Goal: Transaction & Acquisition: Purchase product/service

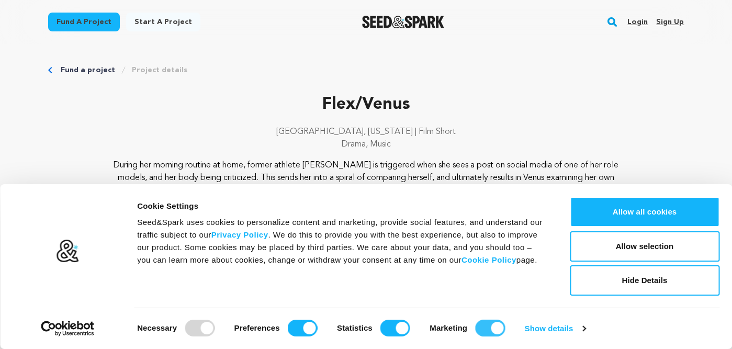
click at [499, 326] on input "Marketing" at bounding box center [490, 328] width 30 height 17
checkbox input "false"
click at [402, 327] on input "Statistics" at bounding box center [396, 328] width 30 height 17
checkbox input "false"
click at [307, 324] on input "Preferences" at bounding box center [303, 328] width 30 height 17
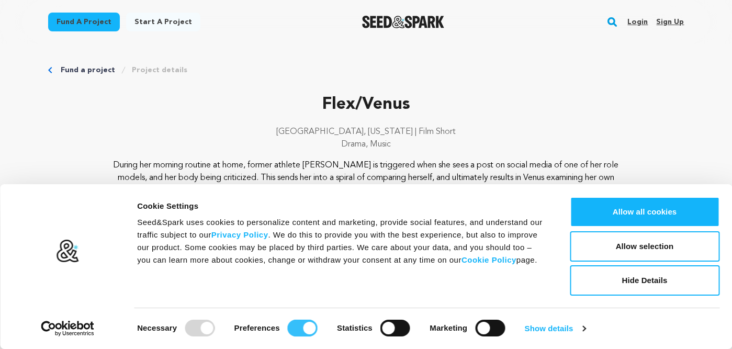
checkbox input "false"
click at [658, 253] on button "Allow selection" at bounding box center [645, 246] width 150 height 30
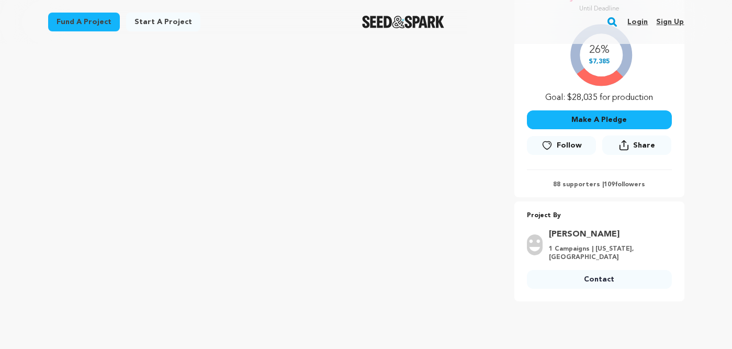
scroll to position [217, 0]
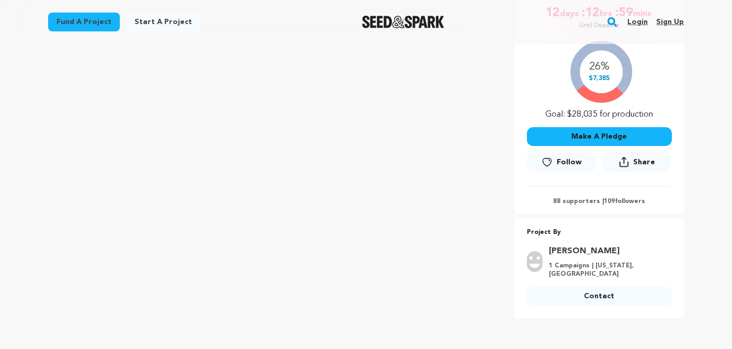
click at [614, 135] on button "Make A Pledge" at bounding box center [599, 136] width 145 height 19
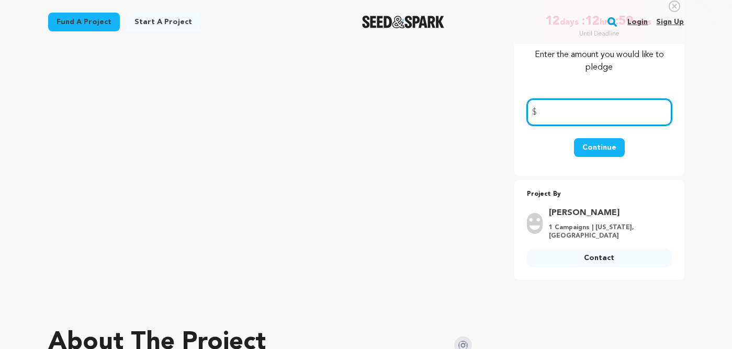
click at [596, 122] on input "number" at bounding box center [599, 112] width 145 height 27
type input "50.00"
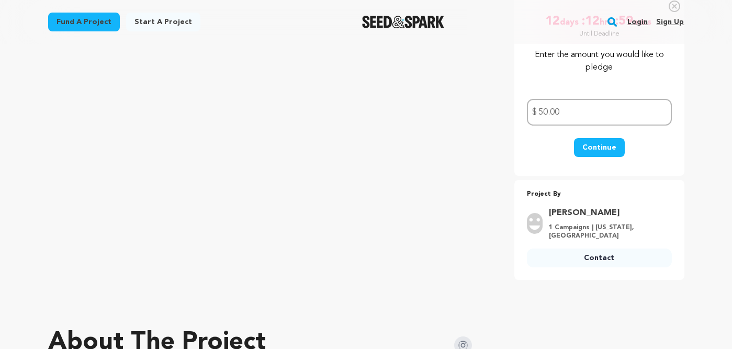
click at [611, 150] on button "Continue" at bounding box center [599, 147] width 51 height 19
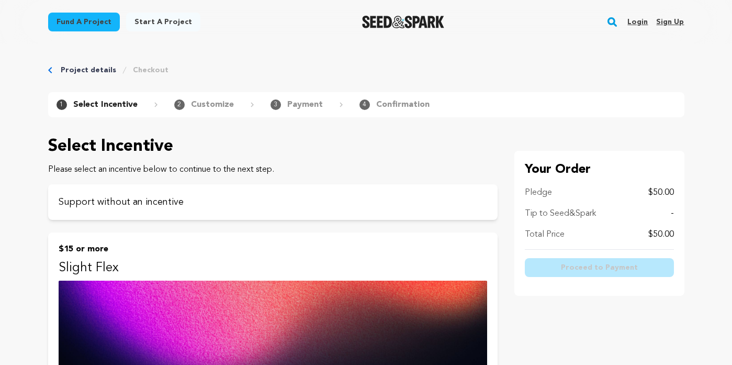
click at [169, 196] on p "Support without an incentive" at bounding box center [273, 202] width 429 height 15
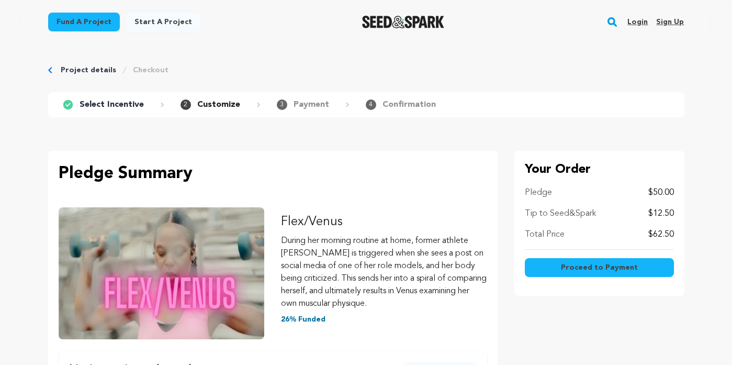
click at [605, 259] on button "Proceed to Payment" at bounding box center [599, 267] width 149 height 19
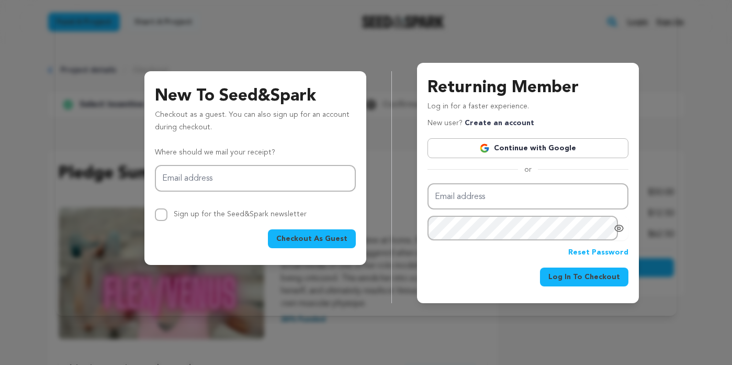
click at [296, 55] on div "New To Seed&Spark Checkout as a guest. You can also sign up for an account duri…" at bounding box center [367, 174] width 596 height 257
click at [153, 33] on div "New To Seed&Spark Checkout as a guest. You can also sign up for an account duri…" at bounding box center [366, 161] width 621 height 307
click at [700, 127] on div "New To Seed&Spark Checkout as a guest. You can also sign up for an account duri…" at bounding box center [366, 162] width 732 height 324
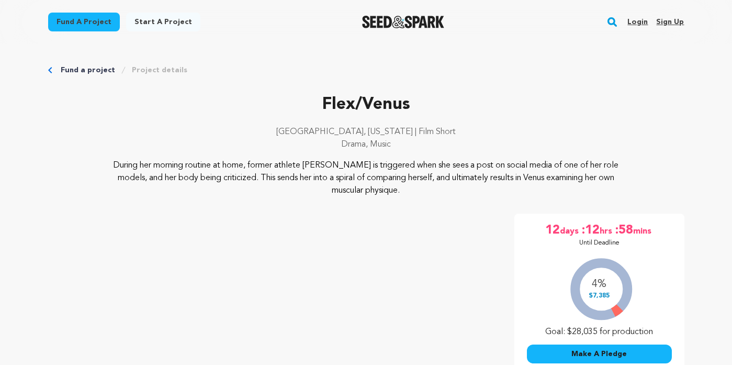
scroll to position [217, 0]
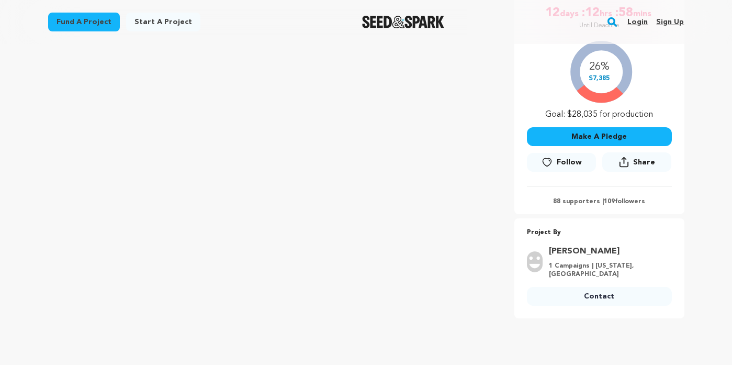
click at [609, 141] on button "Make A Pledge" at bounding box center [599, 136] width 145 height 19
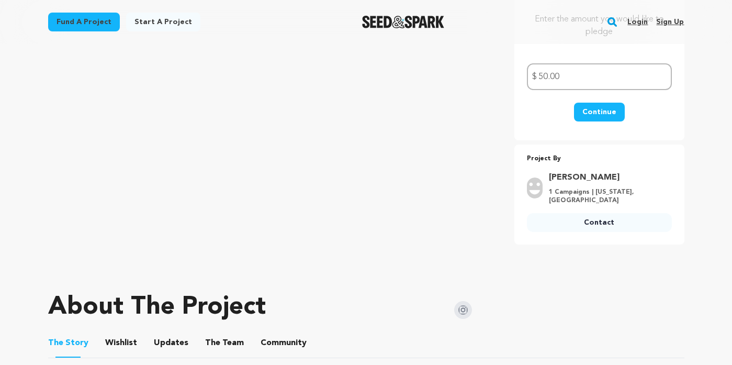
scroll to position [251, 0]
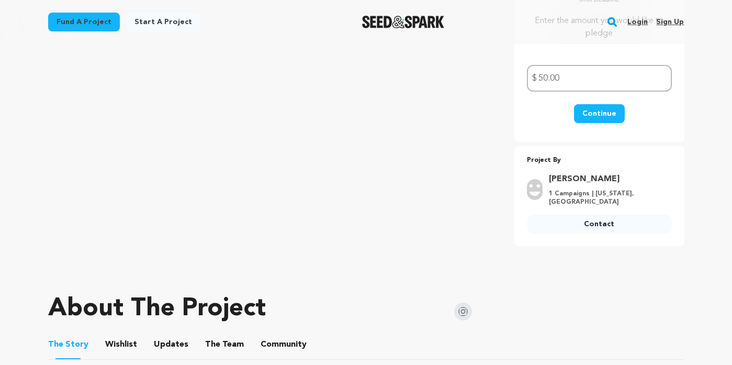
click at [610, 118] on button "Continue" at bounding box center [599, 113] width 51 height 19
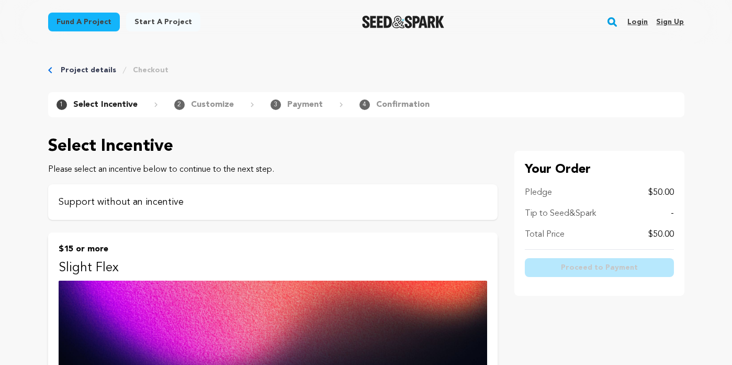
click at [123, 203] on p "Support without an incentive" at bounding box center [273, 202] width 429 height 15
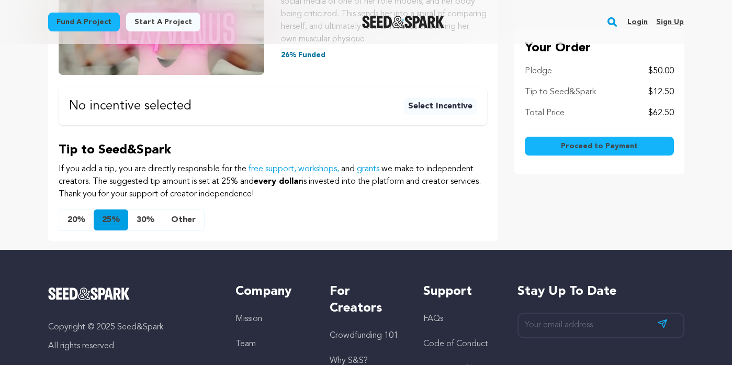
scroll to position [266, 0]
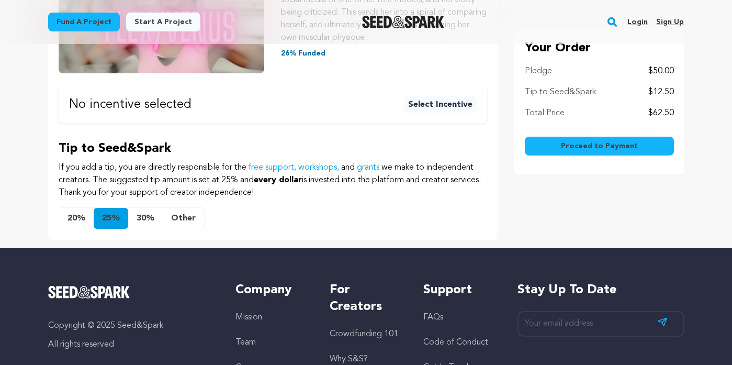
click at [181, 216] on button "Other" at bounding box center [183, 218] width 41 height 21
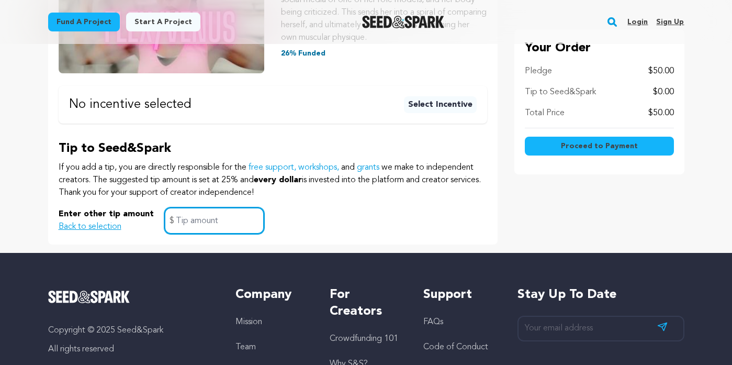
click at [181, 216] on input "text" at bounding box center [214, 220] width 100 height 27
type input "0"
click at [587, 144] on span "Proceed to Payment" at bounding box center [599, 146] width 77 height 10
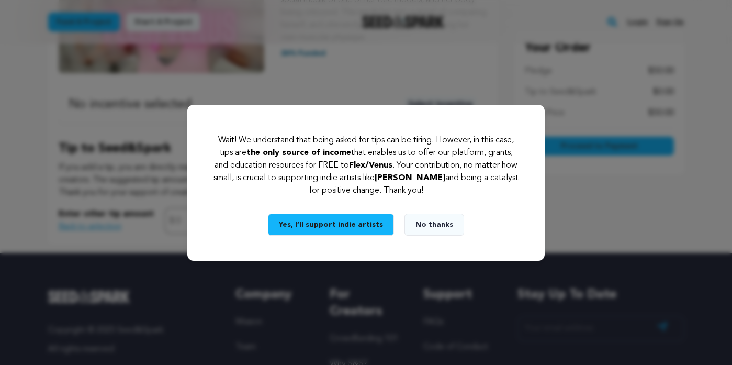
click at [443, 221] on button "No thanks" at bounding box center [435, 225] width 60 height 22
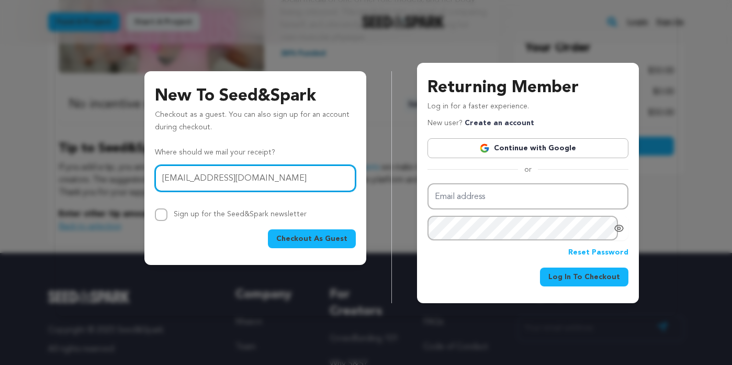
type input "rlcoleny@protonmail.com"
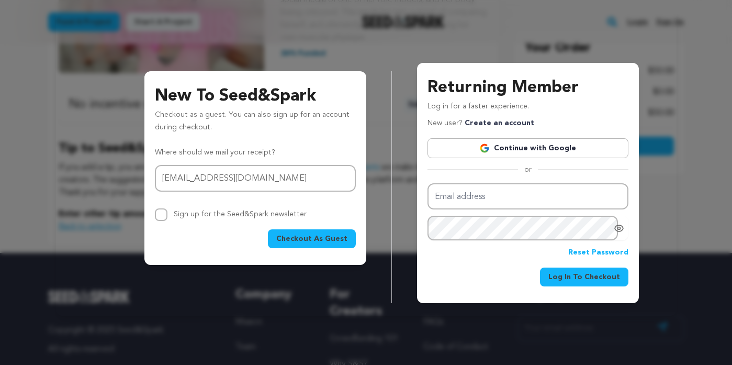
click at [304, 239] on span "Checkout As Guest" at bounding box center [311, 238] width 71 height 10
click at [332, 236] on span "Checkout As Guest" at bounding box center [311, 238] width 71 height 10
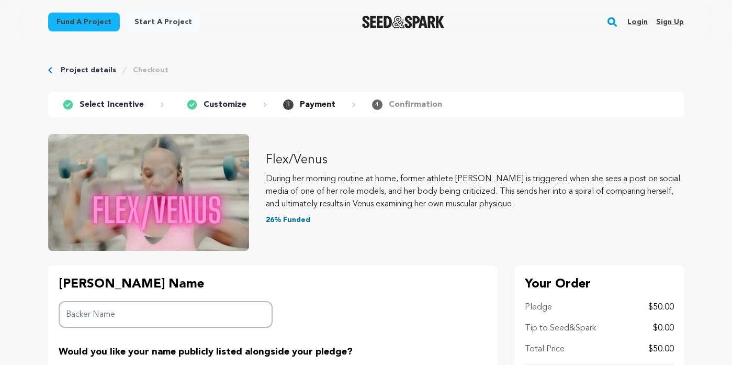
click at [122, 320] on input "Backer Name" at bounding box center [166, 314] width 215 height 27
type input "R"
type input "RC"
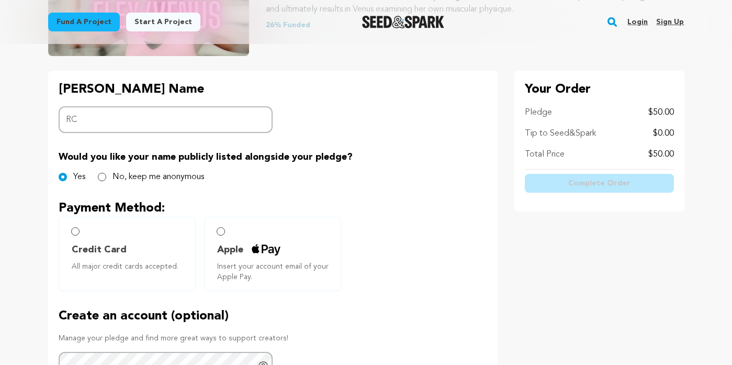
scroll to position [221, 0]
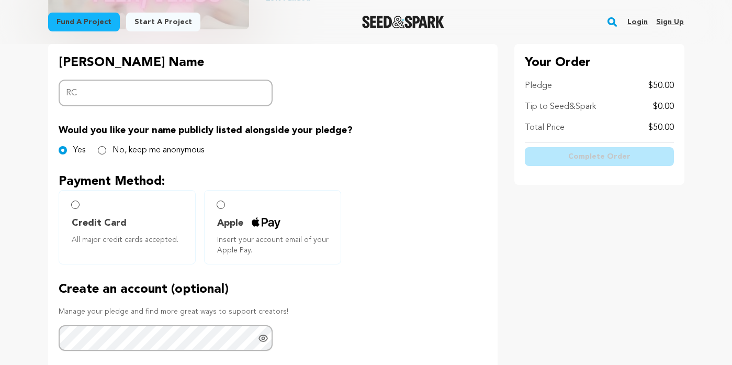
click at [103, 150] on input "No, keep me anonymous" at bounding box center [102, 150] width 8 height 8
radio input "true"
click at [75, 205] on input "Credit Card All major credit cards accepted." at bounding box center [75, 204] width 8 height 8
radio input "false"
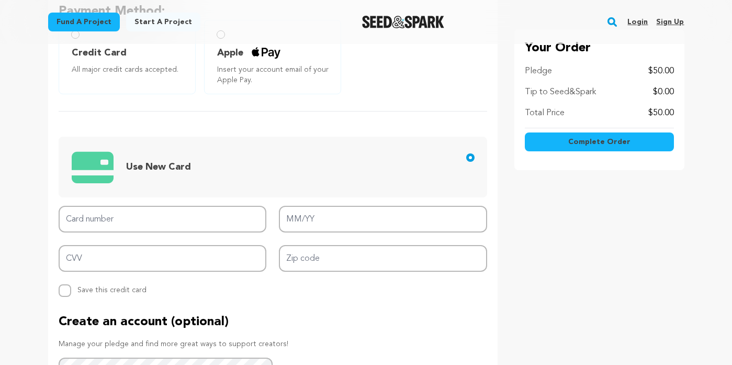
scroll to position [393, 0]
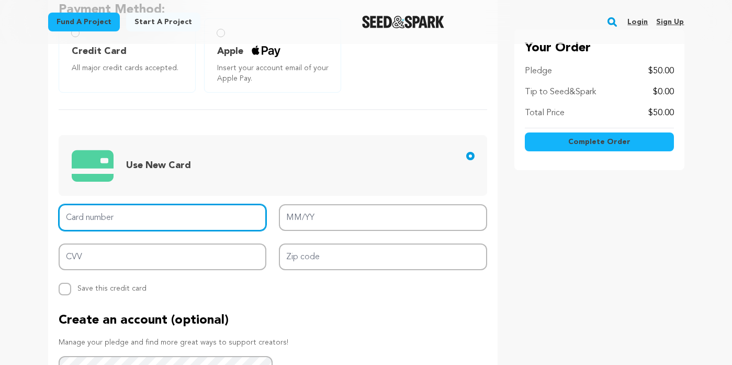
click at [137, 219] on input "Card number" at bounding box center [163, 217] width 208 height 27
type input "4124 5101 5976"
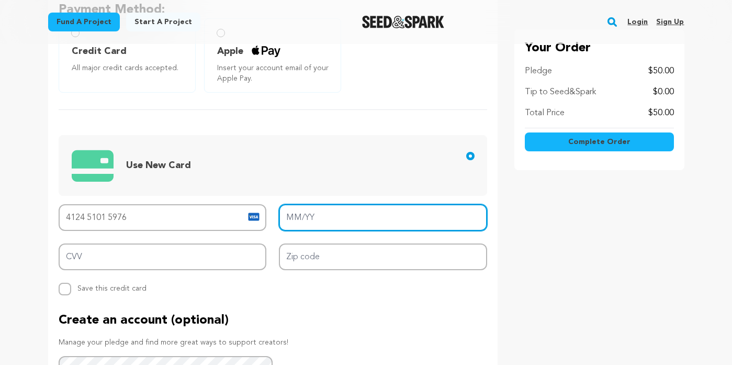
click at [307, 230] on input "MM/YY" at bounding box center [383, 217] width 208 height 27
type input "04/29"
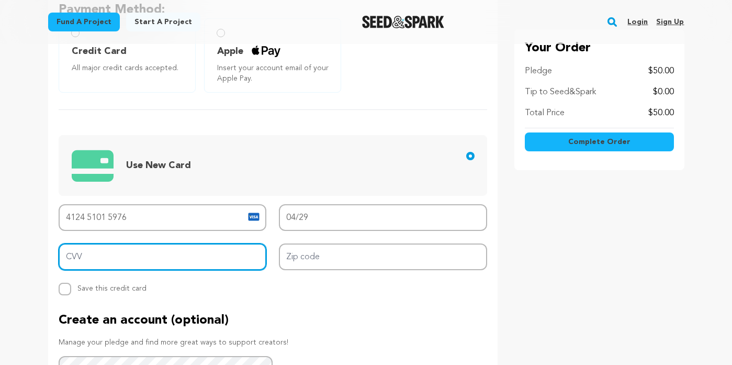
click at [214, 265] on input "CVV" at bounding box center [163, 256] width 208 height 27
type input "677"
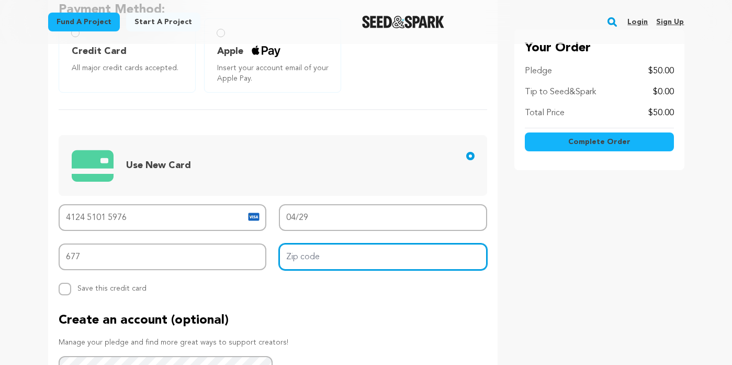
click at [351, 259] on input "Zip code" at bounding box center [383, 256] width 208 height 27
type input "10023"
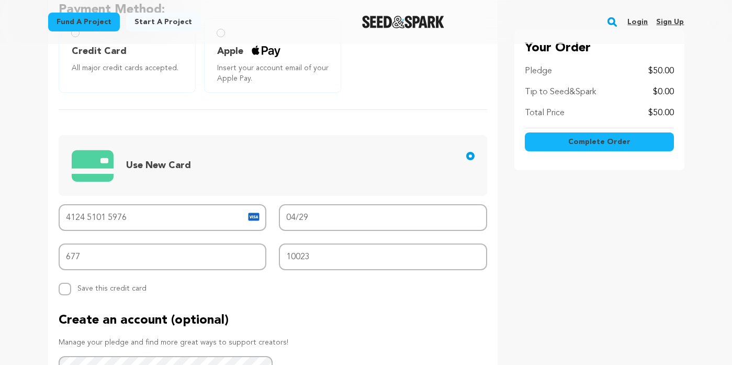
click at [251, 124] on div "Use New Card Card number 4124 5101 5976 MM/YY 04/29 CVV 677 Zip code 10023 Repl…" at bounding box center [273, 201] width 429 height 185
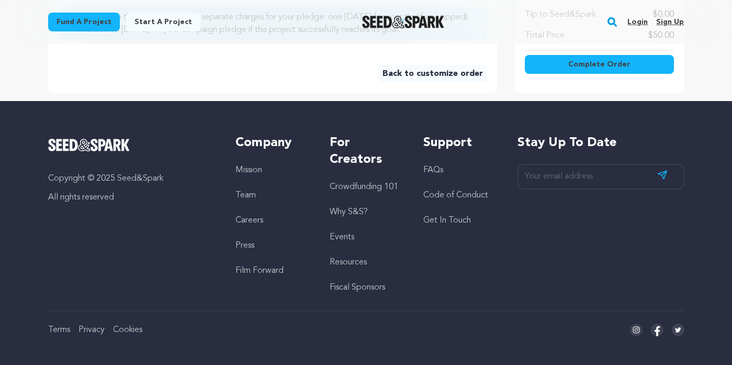
scroll to position [789, 0]
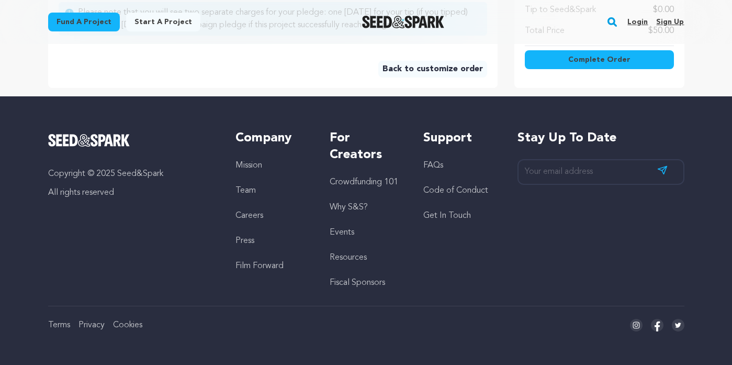
click at [579, 58] on span "Complete Order" at bounding box center [599, 59] width 62 height 10
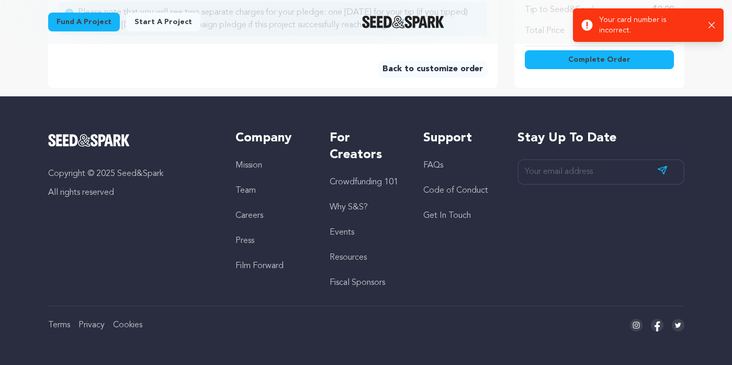
click at [712, 24] on icon "button" at bounding box center [712, 25] width 7 height 7
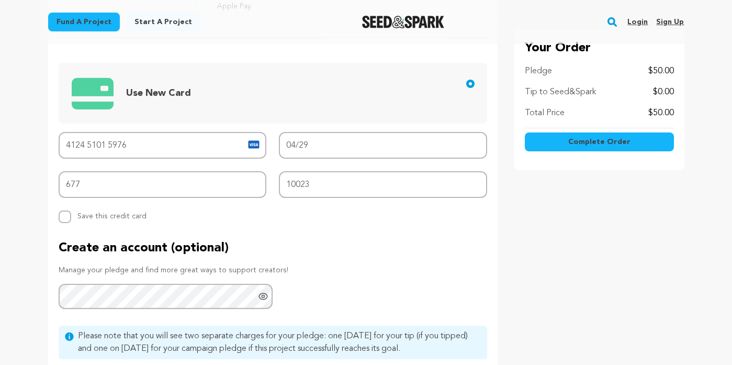
scroll to position [464, 0]
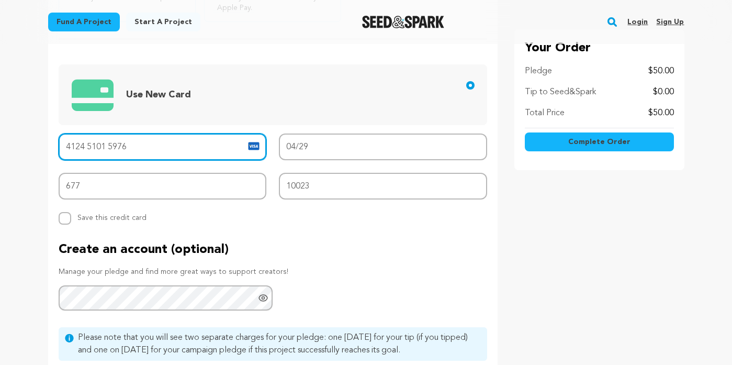
click at [169, 145] on input "4124 5101 5976" at bounding box center [163, 146] width 208 height 27
type input "[CREDIT_CARD_NUMBER]"
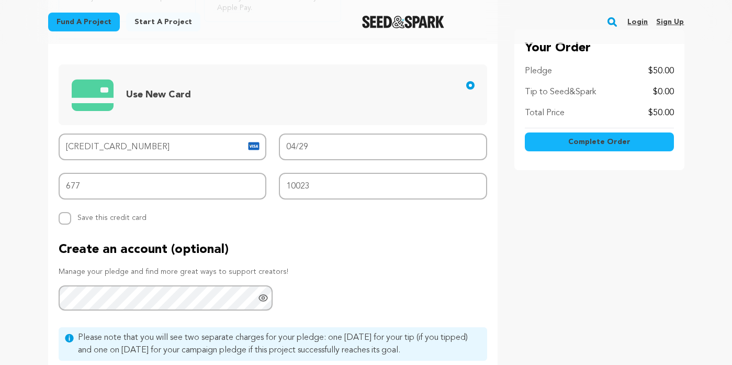
click at [600, 138] on span "Complete Order" at bounding box center [599, 142] width 62 height 10
click at [601, 142] on span "Complete Order" at bounding box center [599, 142] width 62 height 10
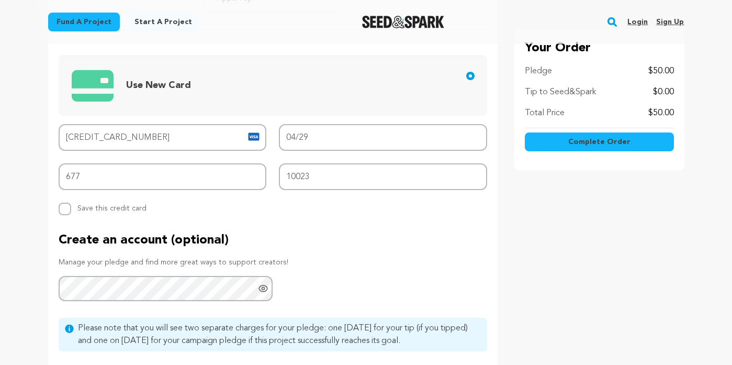
scroll to position [477, 0]
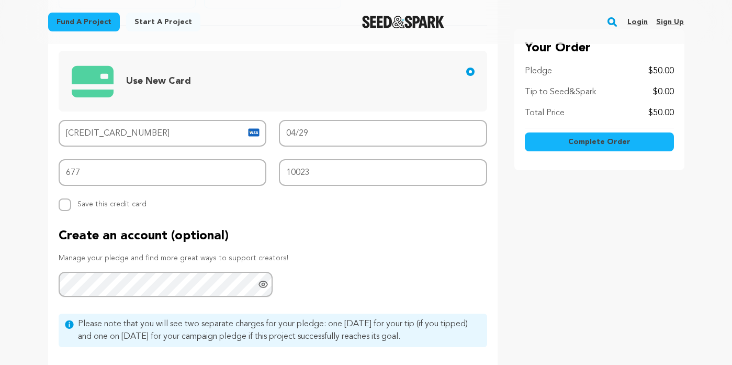
click at [472, 71] on input "Use New Card" at bounding box center [470, 72] width 8 height 8
click at [469, 71] on input "Use New Card" at bounding box center [470, 72] width 8 height 8
click at [138, 75] on span "Use New Card" at bounding box center [158, 81] width 65 height 15
click at [466, 75] on input "Use New Card" at bounding box center [470, 72] width 8 height 8
click at [136, 83] on span "Use New Card" at bounding box center [158, 80] width 65 height 9
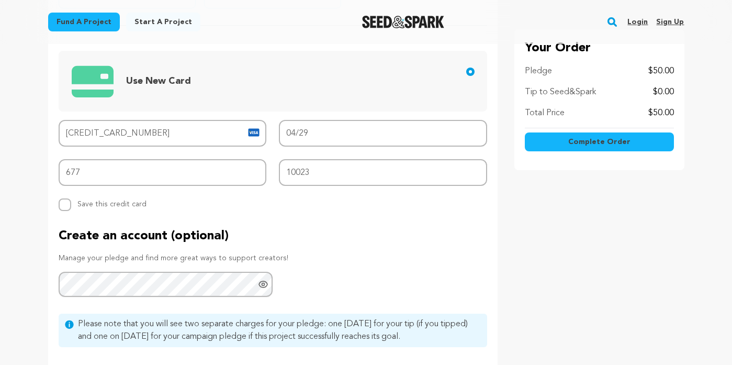
click at [466, 76] on input "Use New Card" at bounding box center [470, 72] width 8 height 8
click at [91, 88] on img at bounding box center [93, 81] width 42 height 43
click at [466, 76] on input "Use New Card" at bounding box center [470, 72] width 8 height 8
click at [94, 85] on img at bounding box center [93, 81] width 42 height 43
click at [466, 76] on input "Use New Card" at bounding box center [470, 72] width 8 height 8
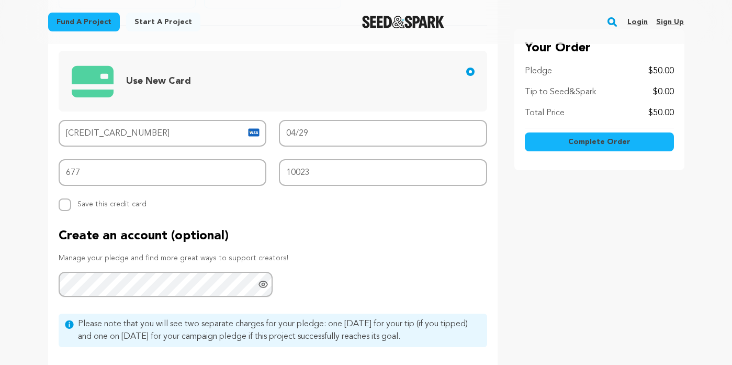
click at [118, 86] on span "Use New Card" at bounding box center [275, 81] width 407 height 43
click at [466, 76] on input "Use New Card" at bounding box center [470, 72] width 8 height 8
click at [140, 78] on span "Use New Card" at bounding box center [158, 80] width 65 height 9
click at [466, 76] on input "Use New Card" at bounding box center [470, 72] width 8 height 8
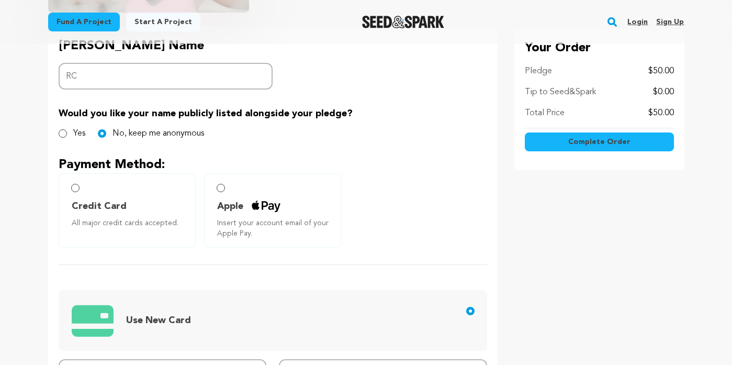
scroll to position [237, 0]
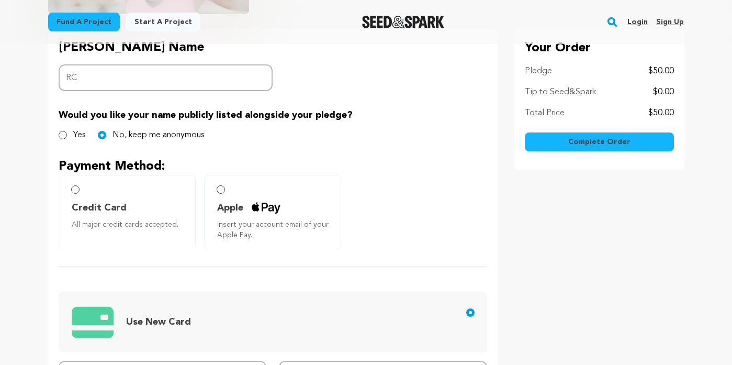
click at [73, 186] on input "Credit Card All major credit cards accepted." at bounding box center [75, 189] width 8 height 8
click at [76, 190] on input "Credit Card All major credit cards accepted." at bounding box center [75, 189] width 8 height 8
click at [76, 191] on input "Credit Card All major credit cards accepted." at bounding box center [75, 189] width 8 height 8
click at [75, 191] on input "Credit Card All major credit cards accepted." at bounding box center [75, 189] width 8 height 8
click at [76, 187] on input "Credit Card All major credit cards accepted." at bounding box center [75, 189] width 8 height 8
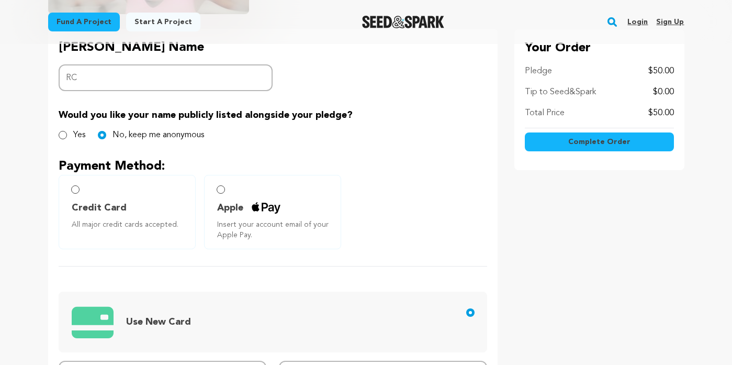
click at [75, 188] on input "Credit Card All major credit cards accepted." at bounding box center [75, 189] width 8 height 8
drag, startPoint x: 79, startPoint y: 187, endPoint x: 72, endPoint y: 187, distance: 6.8
click at [72, 187] on input "Credit Card All major credit cards accepted." at bounding box center [75, 189] width 8 height 8
click at [75, 188] on input "Credit Card All major credit cards accepted." at bounding box center [75, 189] width 8 height 8
click at [75, 187] on input "Credit Card All major credit cards accepted." at bounding box center [75, 189] width 8 height 8
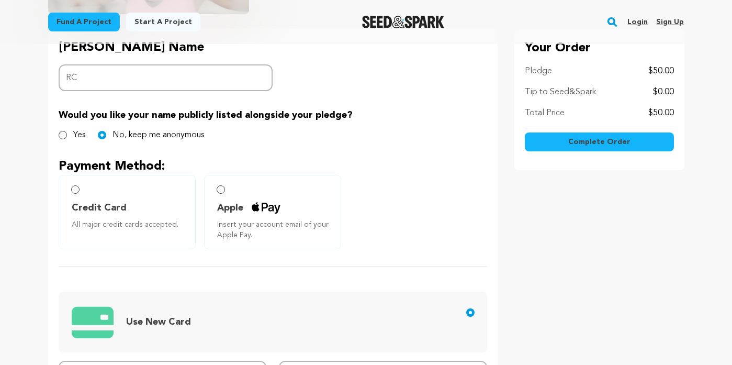
click at [75, 187] on input "Credit Card All major credit cards accepted." at bounding box center [75, 189] width 8 height 8
click at [74, 191] on input "Credit Card All major credit cards accepted." at bounding box center [75, 189] width 8 height 8
click at [185, 42] on div "Fund a project Start a project Search Login Sign up Start a project" at bounding box center [366, 22] width 670 height 44
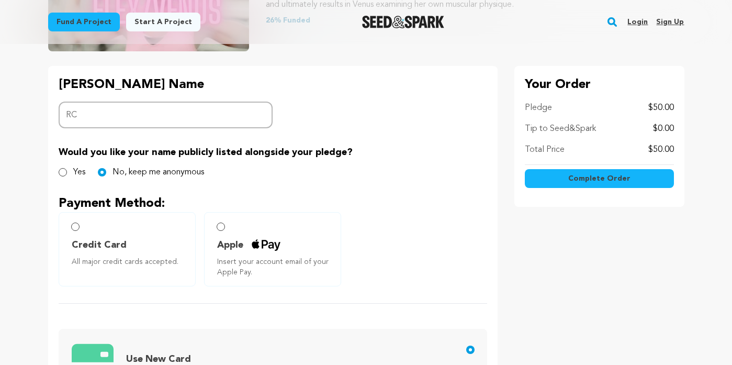
scroll to position [203, 0]
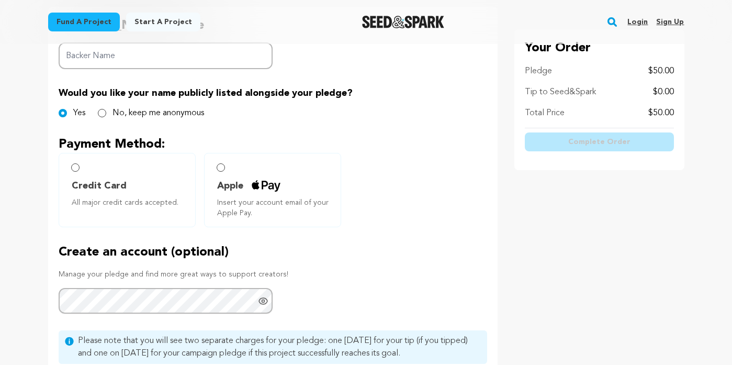
scroll to position [263, 0]
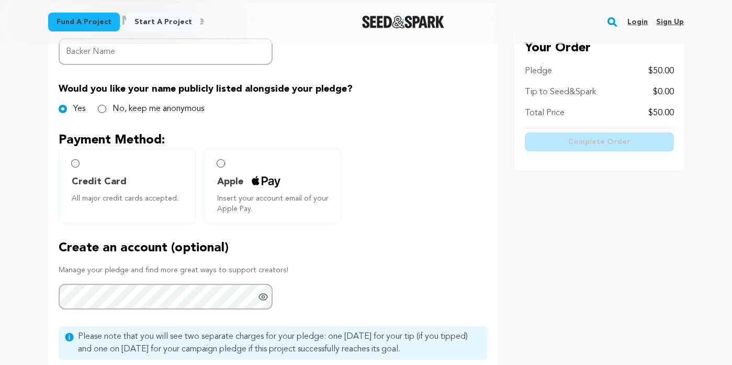
click at [75, 164] on input "Credit Card All major credit cards accepted." at bounding box center [75, 163] width 8 height 8
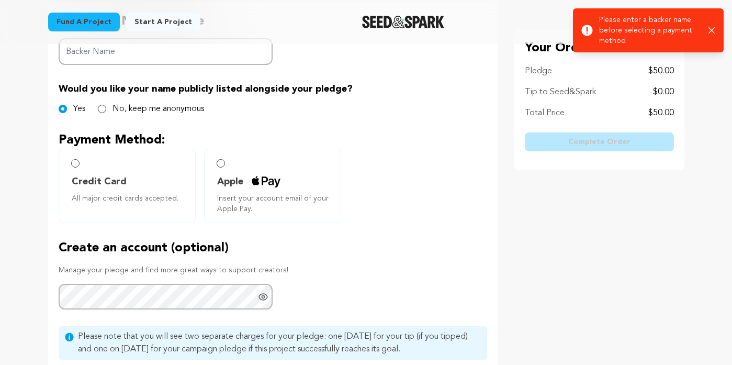
click at [75, 161] on input "Credit Card All major credit cards accepted." at bounding box center [75, 163] width 8 height 8
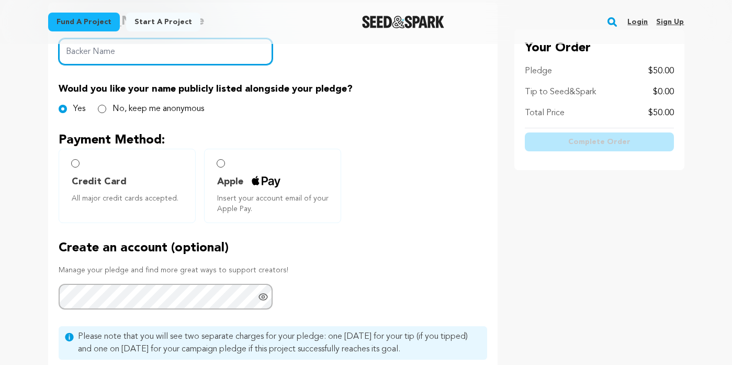
click at [134, 48] on input "Backer Name" at bounding box center [166, 51] width 215 height 27
type input "RCole"
click at [290, 156] on label "Apple Insert your account email of your Apple Pay." at bounding box center [272, 186] width 137 height 74
drag, startPoint x: 76, startPoint y: 163, endPoint x: 60, endPoint y: 168, distance: 17.0
click at [60, 168] on div "Credit Card All major credit cards accepted." at bounding box center [127, 186] width 137 height 74
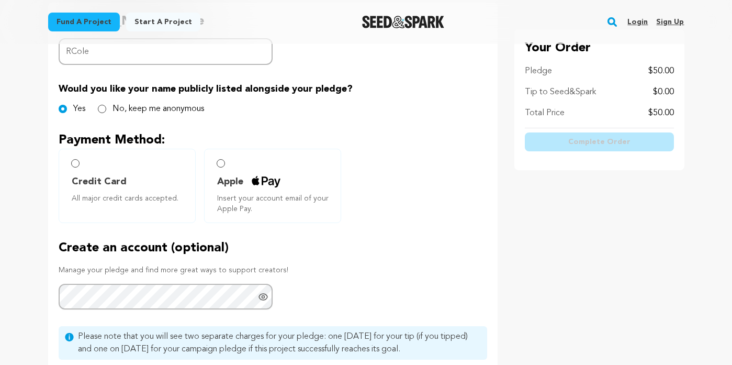
radio input "true"
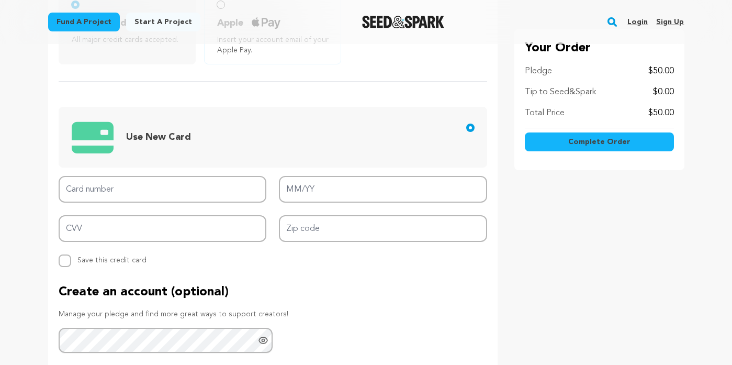
scroll to position [426, 0]
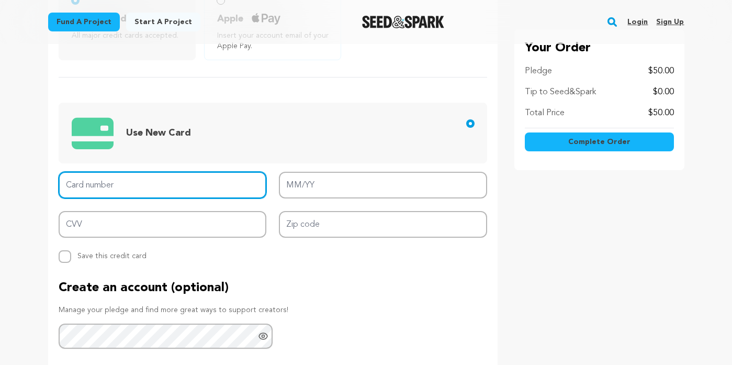
click at [171, 194] on input "Card number" at bounding box center [163, 185] width 208 height 27
type input "[CREDIT_CARD_NUMBER]"
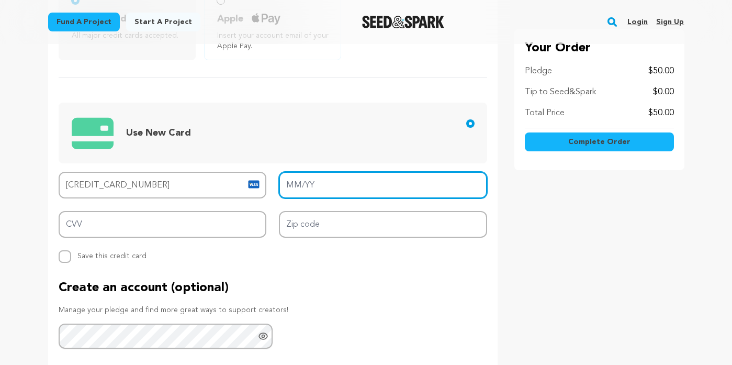
click at [320, 172] on input "MM/YY" at bounding box center [383, 185] width 208 height 27
type input "04/29"
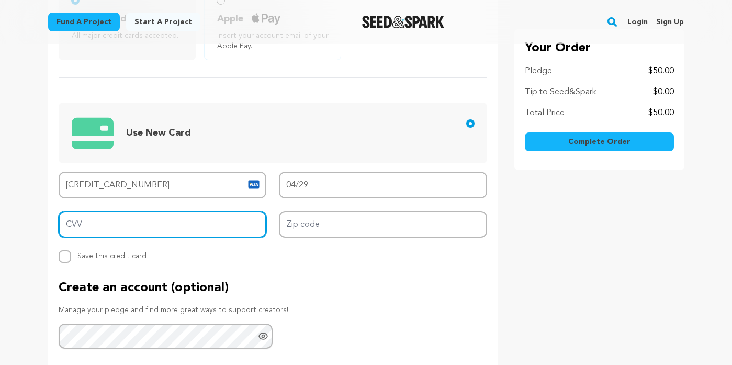
click at [228, 228] on input "CVV" at bounding box center [163, 224] width 208 height 27
type input "677"
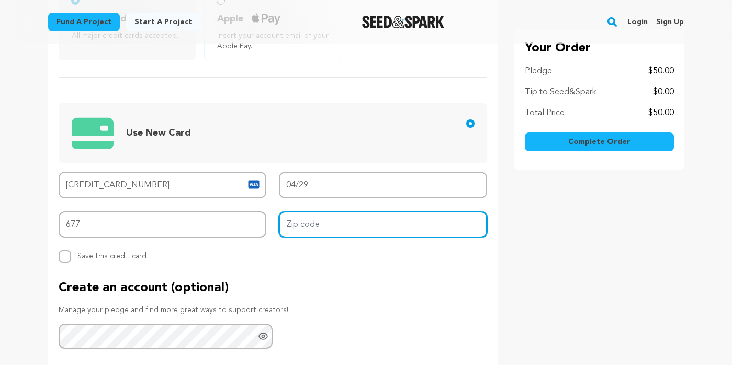
click at [363, 221] on input "Zip code" at bounding box center [383, 224] width 208 height 27
type input "10023"
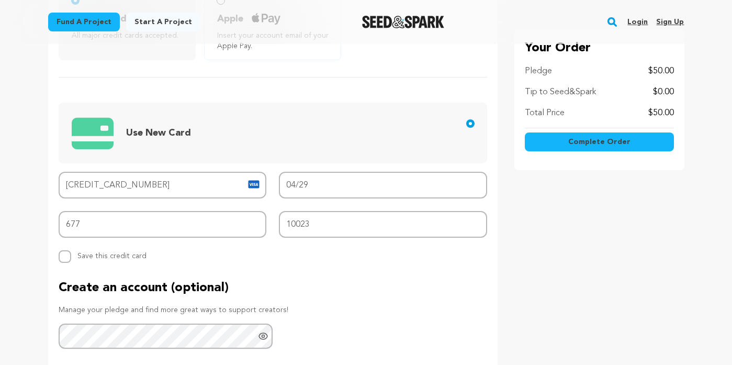
click at [692, 304] on div "Project details Checkout 1 Select Incentive 2 Customize 3 Payment 4" at bounding box center [366, 38] width 670 height 841
click at [605, 143] on span "Complete Order" at bounding box center [599, 142] width 62 height 10
